Goal: Transaction & Acquisition: Download file/media

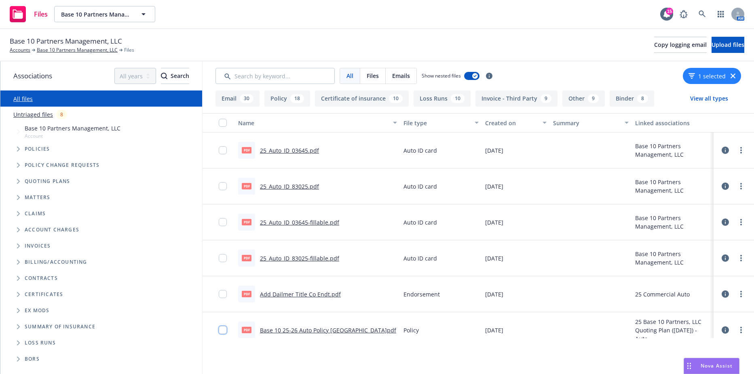
click at [223, 328] on input "checkbox" at bounding box center [223, 330] width 8 height 8
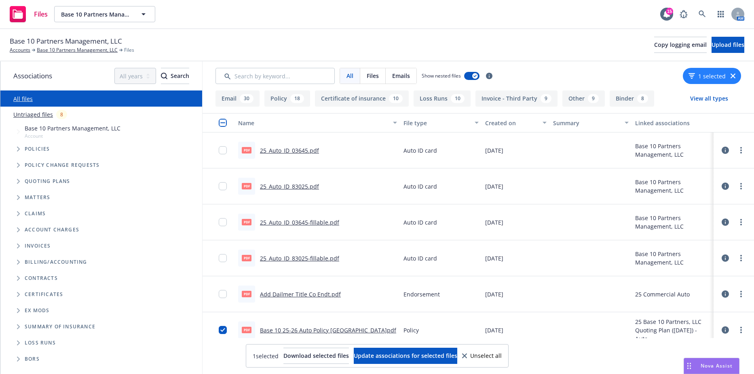
click at [227, 187] on div at bounding box center [225, 186] width 13 height 26
click at [221, 186] on input "checkbox" at bounding box center [223, 186] width 8 height 8
click at [224, 145] on div at bounding box center [225, 150] width 13 height 26
click at [223, 151] on input "checkbox" at bounding box center [223, 150] width 8 height 8
click at [294, 357] on span "Download selected files" at bounding box center [315, 356] width 65 height 8
